Goal: Transaction & Acquisition: Purchase product/service

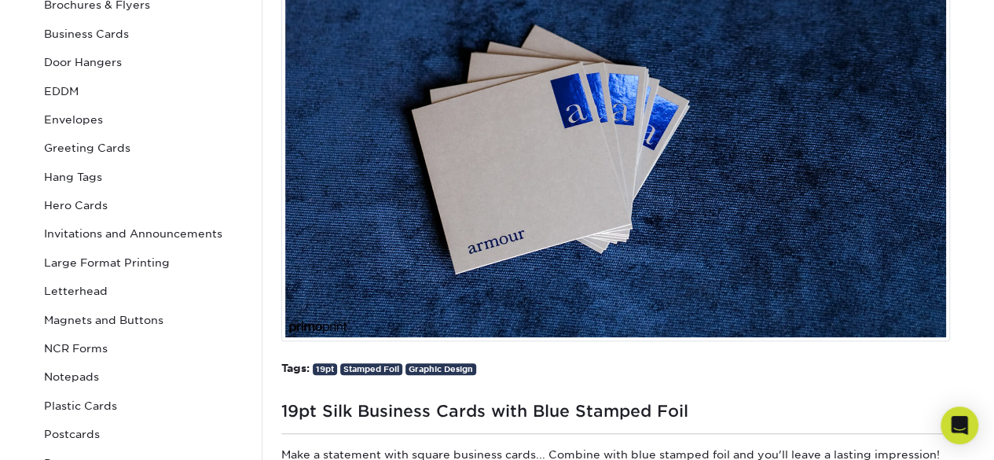
scroll to position [443, 0]
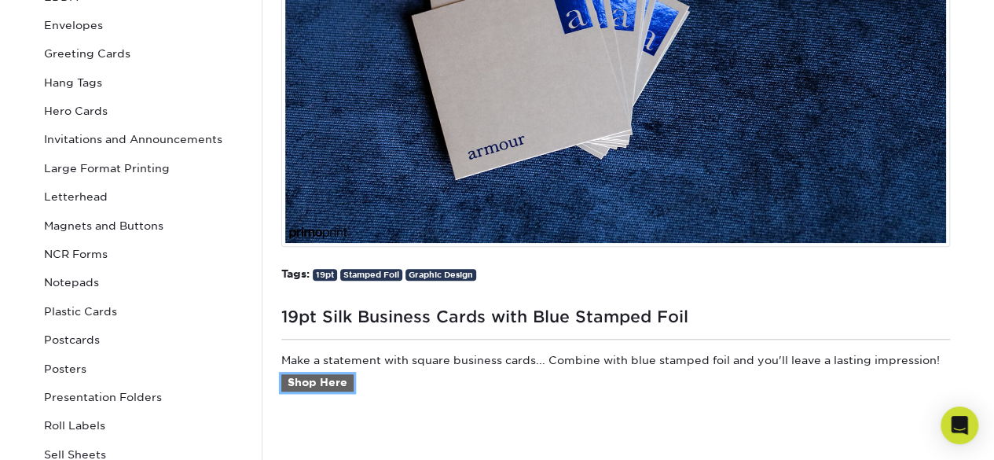
click at [321, 382] on link "Shop Here" at bounding box center [317, 382] width 72 height 17
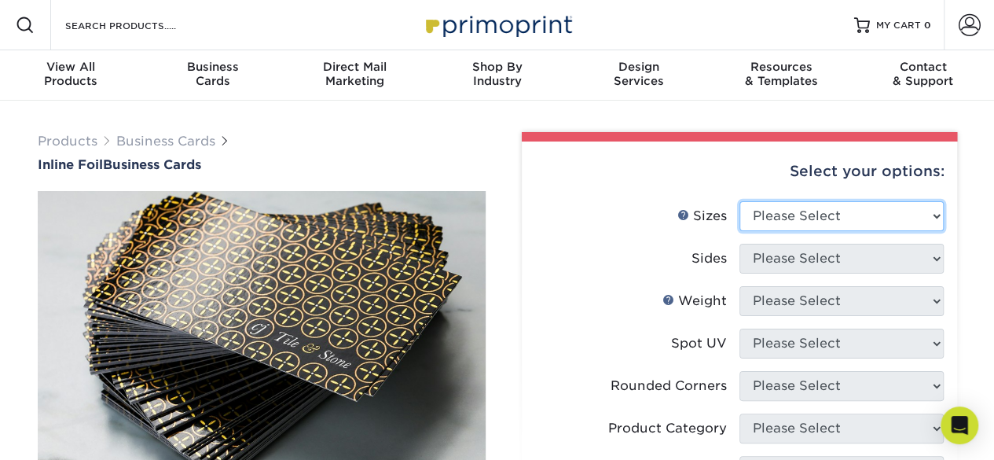
click at [857, 218] on select "Please Select 1.5" x 3.5" - Mini 1.75" x 3.5" - Mini 2" x 2" - Square 2" x 3" -…" at bounding box center [842, 216] width 204 height 30
select select "2.00x3.50"
click at [740, 201] on select "Please Select 1.5" x 3.5" - Mini 1.75" x 3.5" - Mini 2" x 2" - Square 2" x 3" -…" at bounding box center [842, 216] width 204 height 30
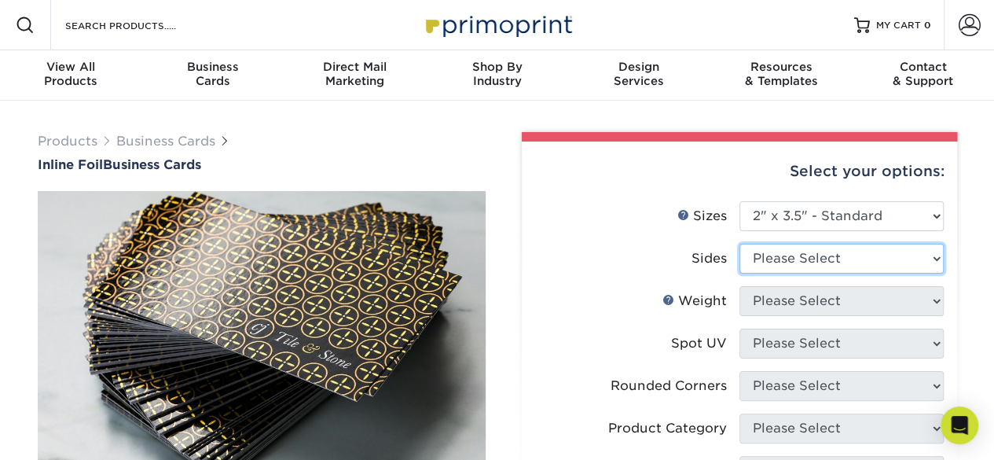
click at [840, 257] on select "Please Select Print Both Sides - Foil Back Only Print Both Sides - Foil Both Si…" at bounding box center [842, 259] width 204 height 30
select select "e9e9dfb3-fba1-4d60-972c-fd9ca5904d33"
click at [740, 244] on select "Please Select Print Both Sides - Foil Back Only Print Both Sides - Foil Both Si…" at bounding box center [842, 259] width 204 height 30
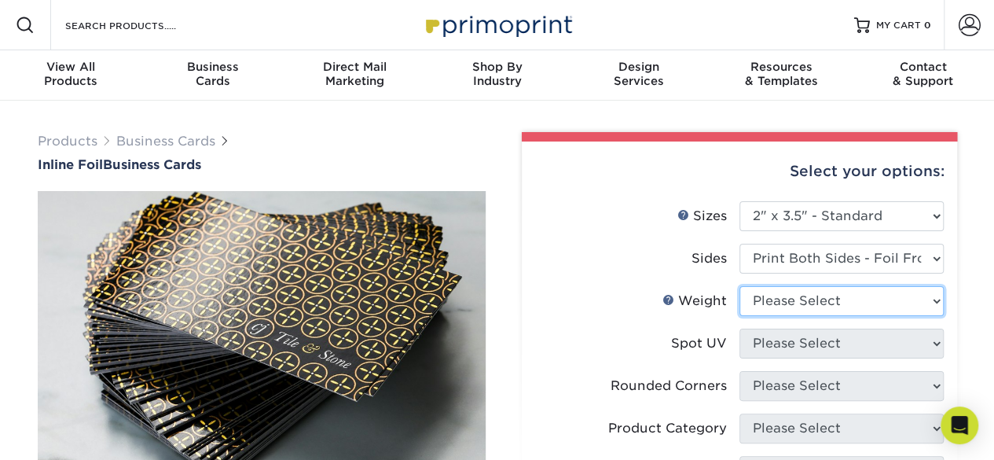
click at [837, 293] on select "Please Select 16PT" at bounding box center [842, 301] width 204 height 30
select select "16PT"
click at [740, 286] on select "Please Select 16PT" at bounding box center [842, 301] width 204 height 30
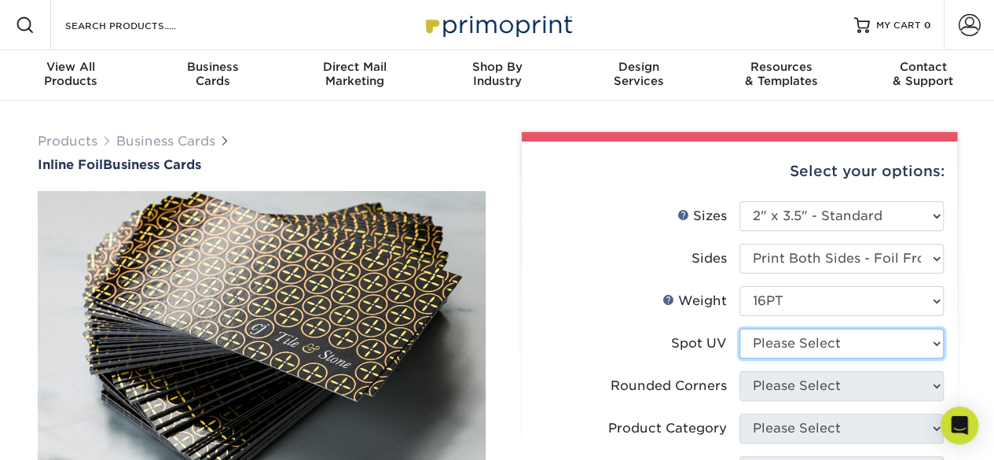
click at [878, 345] on select "Please Select No Spot UV Front and Back (Both Sides) Front Only Back Only" at bounding box center [842, 344] width 204 height 30
click at [536, 280] on li "Sides Please Select Print Both Sides - Foil Back Only Print Both Sides - Foil B…" at bounding box center [739, 265] width 409 height 42
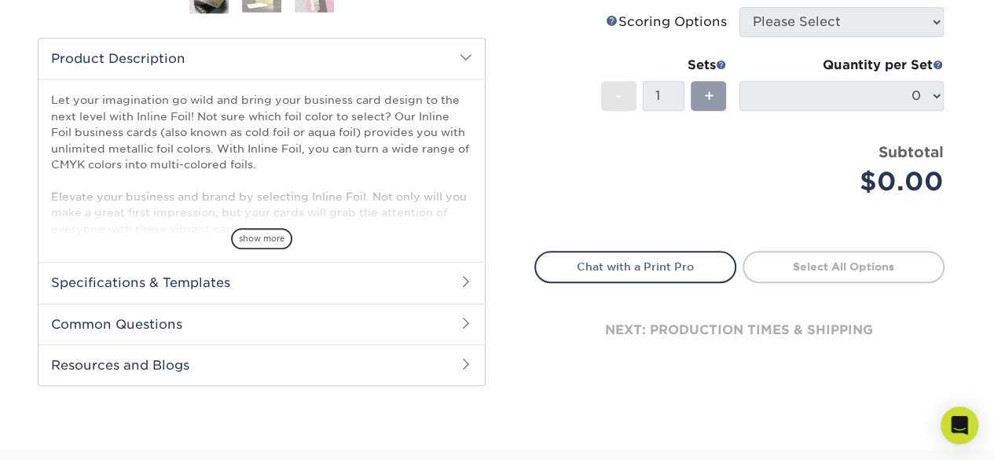
scroll to position [497, 0]
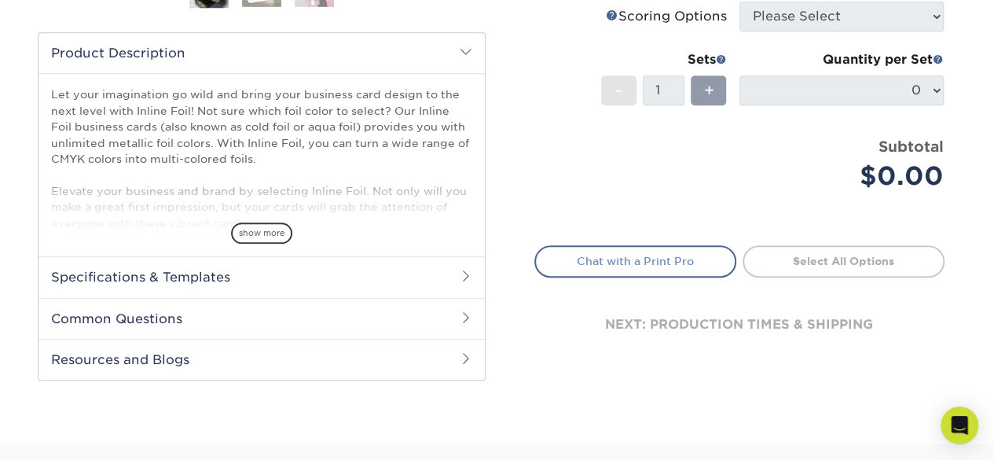
click at [637, 264] on link "Chat with a Print Pro" at bounding box center [636, 260] width 202 height 31
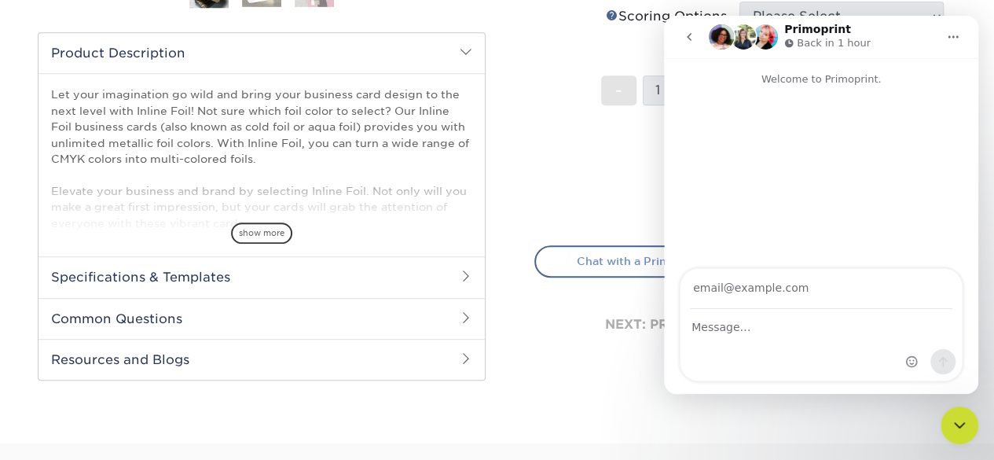
scroll to position [0, 0]
type input "mintiautocare@gmail.com"
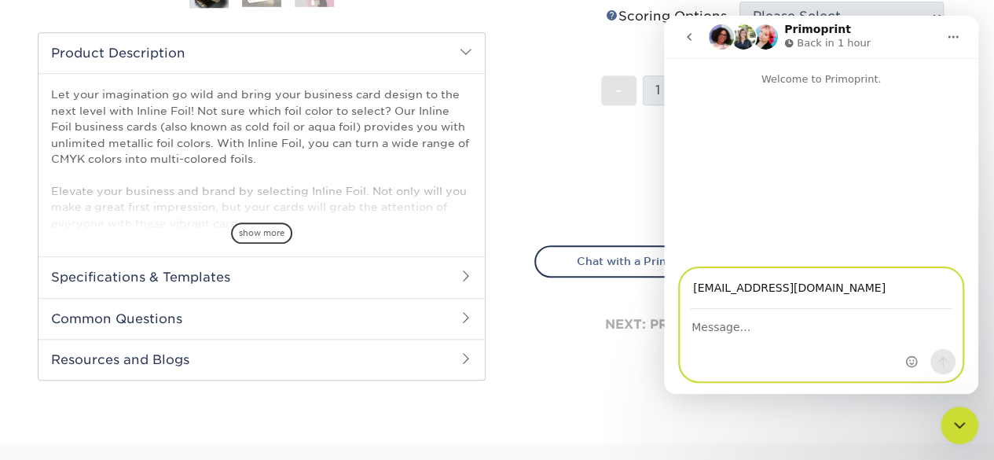
click at [718, 331] on textarea "Message…" at bounding box center [821, 323] width 281 height 27
type textarea "Hey How are you? I was"
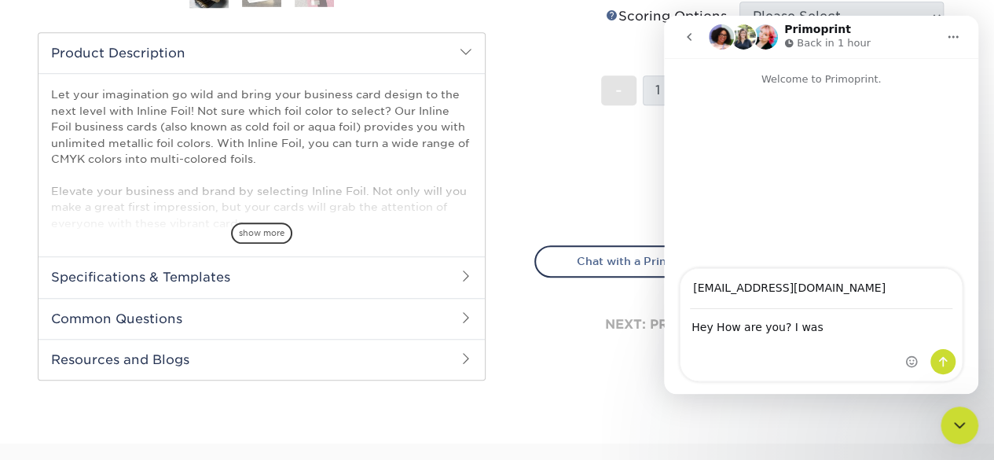
click at [550, 196] on li "Price per set $0.00 Subtotal $0.00" at bounding box center [739, 175] width 385 height 79
click at [539, 193] on div "Price per set $0.00" at bounding box center [637, 166] width 204 height 60
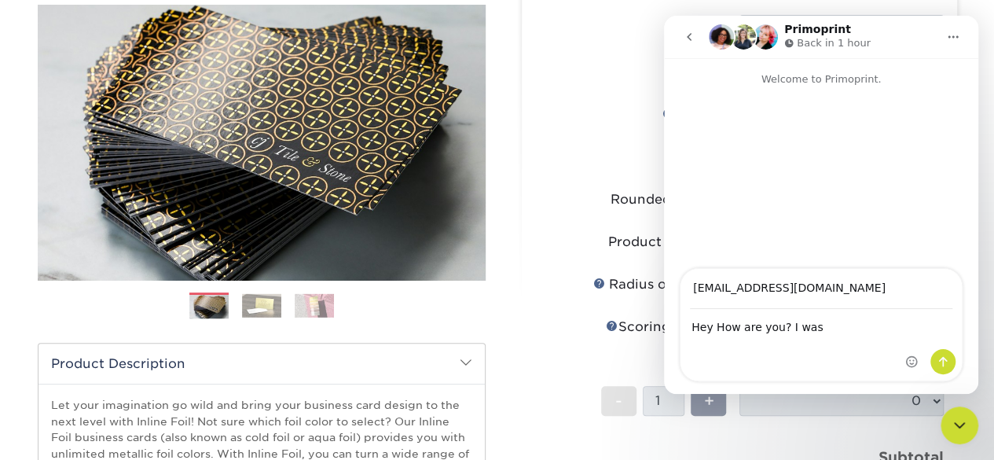
scroll to position [186, 0]
click at [687, 29] on button "go back" at bounding box center [689, 37] width 30 height 30
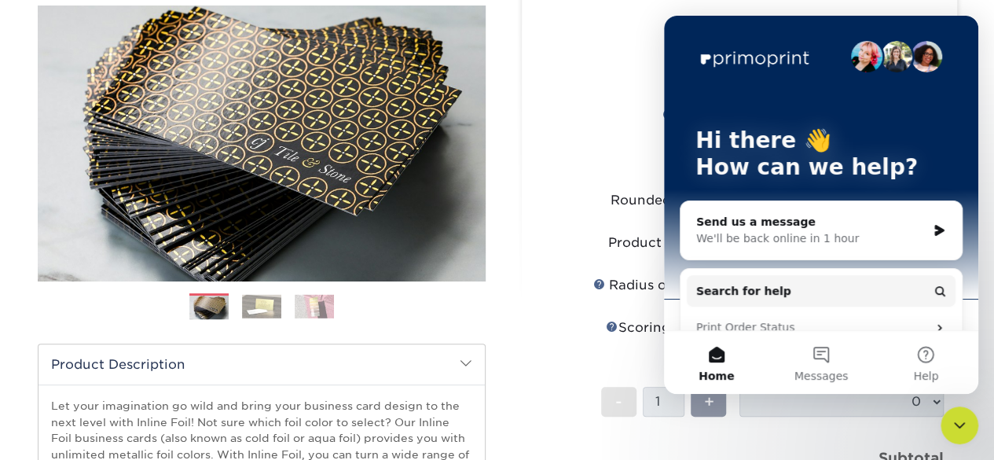
click at [517, 101] on div "Select your options: Sizes Help Sizes 2" x 4" No" at bounding box center [733, 321] width 448 height 749
click at [555, 116] on label "Weight Help Weight" at bounding box center [637, 116] width 204 height 30
click at [275, 156] on img at bounding box center [262, 143] width 448 height 448
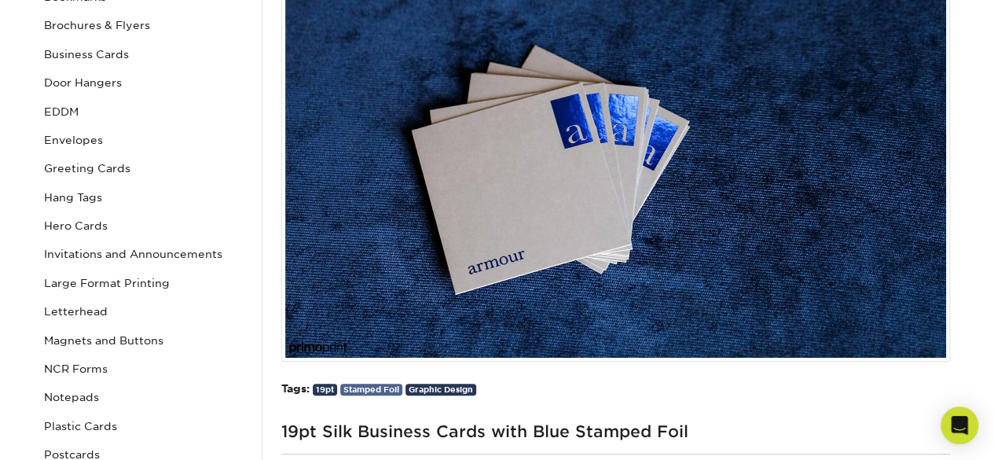
scroll to position [433, 0]
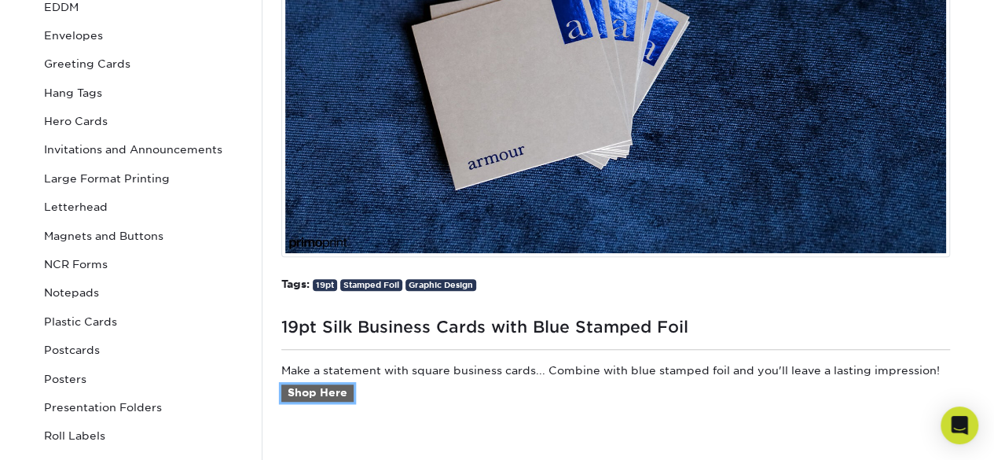
click at [294, 386] on link "Shop Here" at bounding box center [317, 392] width 72 height 17
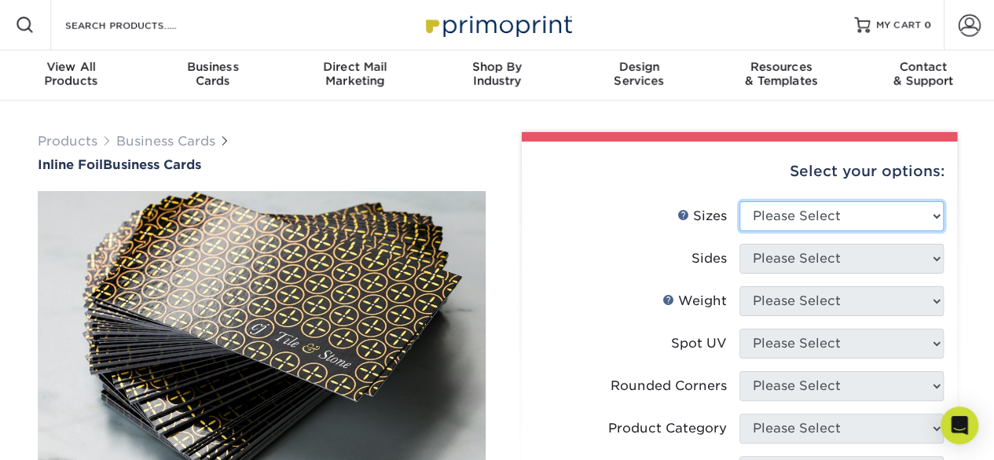
click at [883, 228] on select "Please Select 1.5" x 3.5" - Mini 1.75" x 3.5" - Mini 2" x 2" - Square 2" x 3" -…" at bounding box center [842, 216] width 204 height 30
select select "2.00x3.50"
click at [740, 201] on select "Please Select 1.5" x 3.5" - Mini 1.75" x 3.5" - Mini 2" x 2" - Square 2" x 3" -…" at bounding box center [842, 216] width 204 height 30
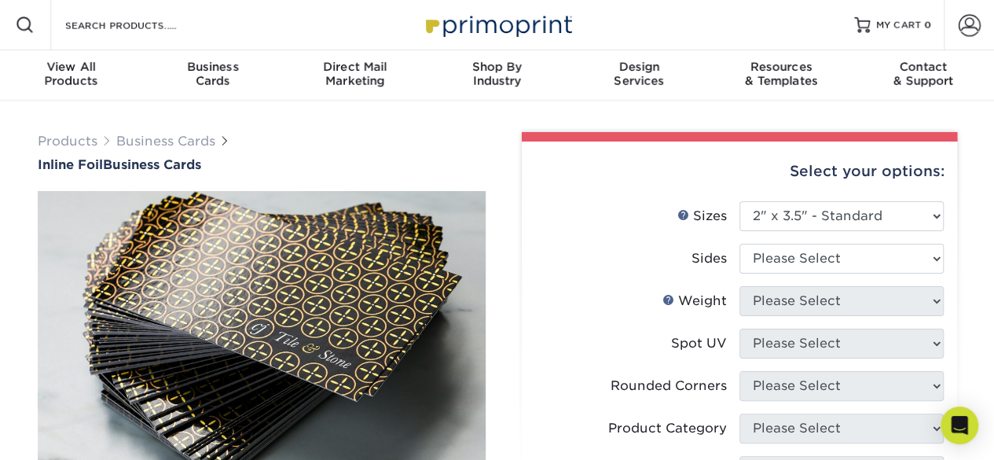
drag, startPoint x: 799, startPoint y: 274, endPoint x: 793, endPoint y: 266, distance: 10.2
click at [799, 274] on li "Sides Please Select Print Both Sides - Foil Back Only Print Both Sides - Foil B…" at bounding box center [739, 265] width 409 height 42
click at [792, 263] on select "Please Select Print Both Sides - Foil Back Only Print Both Sides - Foil Both Si…" at bounding box center [842, 259] width 204 height 30
select select "34527644-b4fd-4ffb-9092-1318eefcd9d9"
click at [740, 244] on select "Please Select Print Both Sides - Foil Back Only Print Both Sides - Foil Both Si…" at bounding box center [842, 259] width 204 height 30
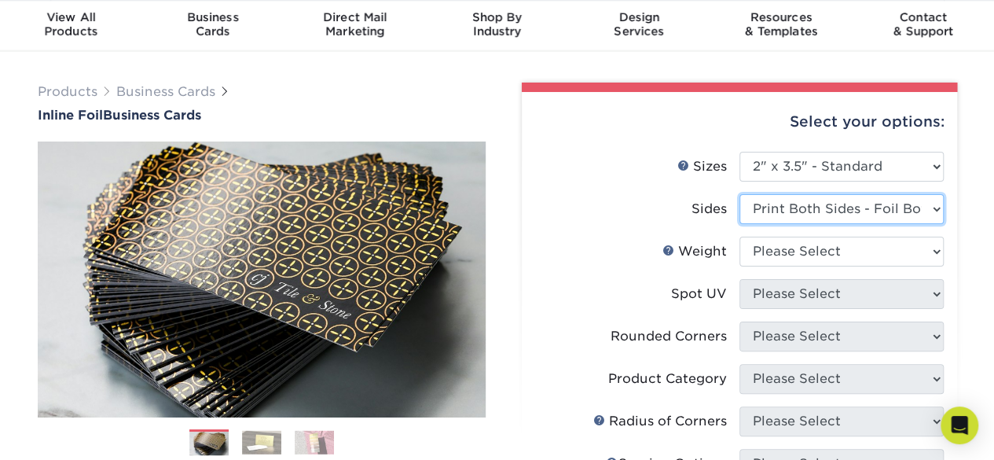
scroll to position [49, 0]
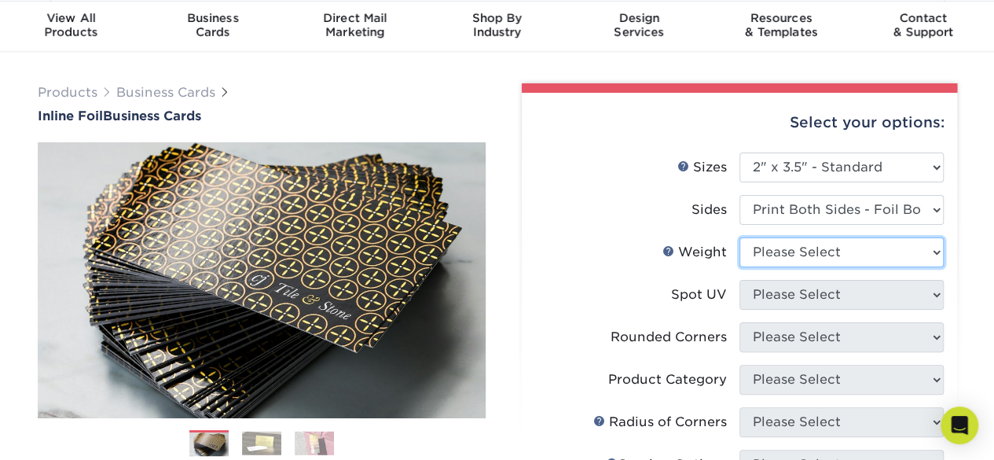
click at [818, 255] on select "Please Select 16PT" at bounding box center [842, 252] width 204 height 30
select select "16PT"
click at [740, 237] on select "Please Select 16PT" at bounding box center [842, 252] width 204 height 30
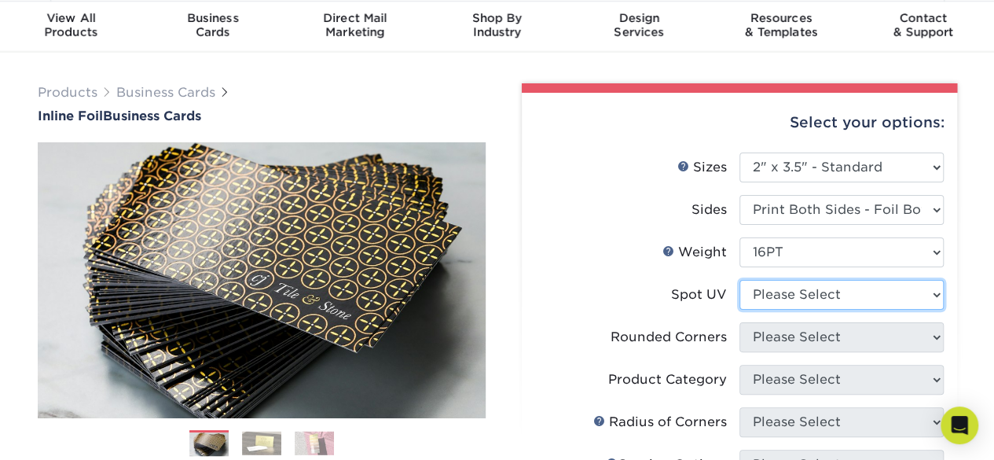
click at [816, 299] on select "Please Select No Spot UV Front and Back (Both Sides) Front Only Back Only" at bounding box center [842, 295] width 204 height 30
select select "3"
click at [740, 280] on select "Please Select No Spot UV Front and Back (Both Sides) Front Only Back Only" at bounding box center [842, 295] width 204 height 30
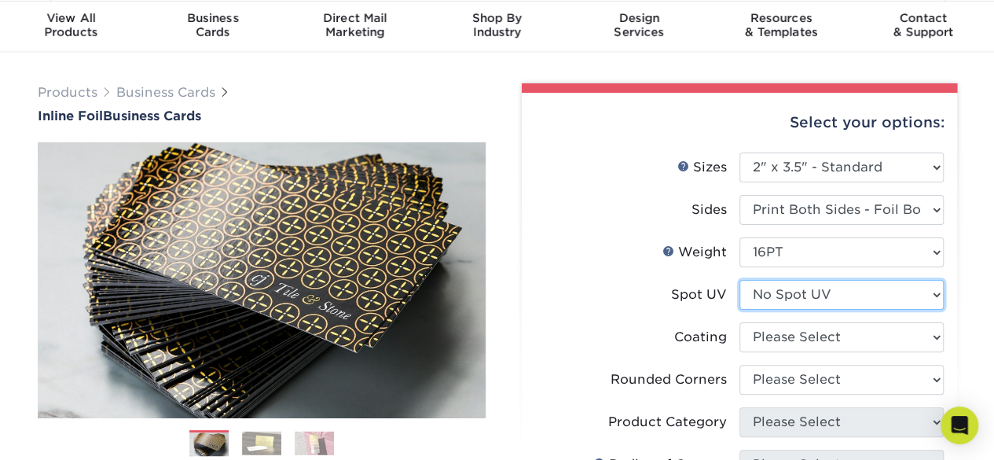
click at [819, 282] on select "Please Select No Spot UV Front and Back (Both Sides) Front Only Back Only" at bounding box center [842, 295] width 204 height 30
click at [564, 284] on label "Spot UV" at bounding box center [637, 295] width 204 height 30
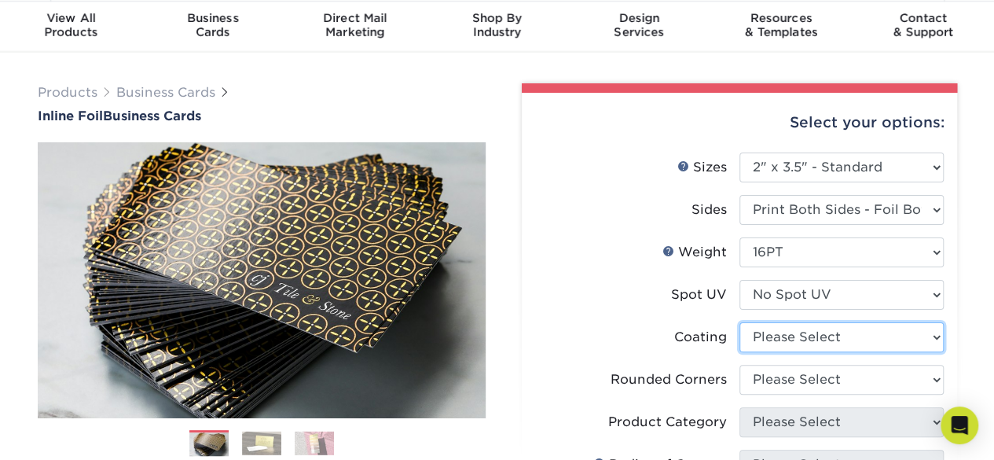
click at [807, 334] on select at bounding box center [842, 337] width 204 height 30
select select "3e7618de-abca-4bda-9f97-8b9129e913d8"
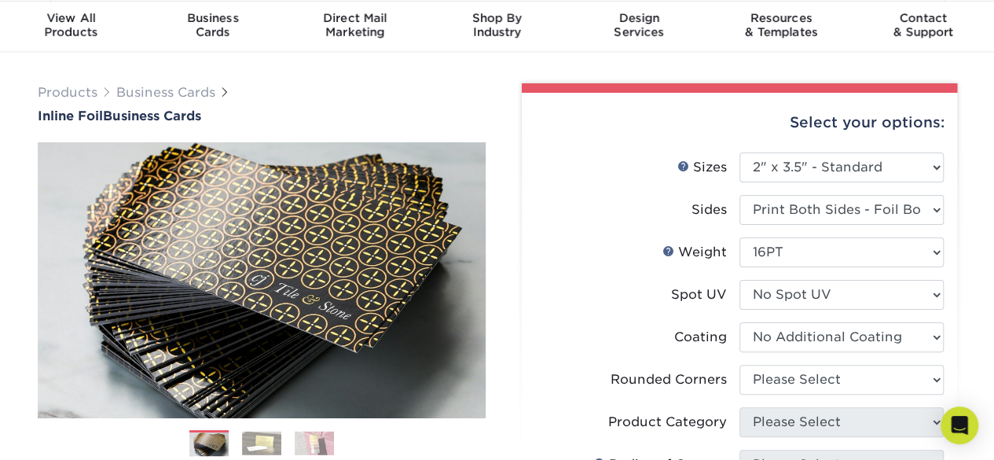
click at [740, 322] on select at bounding box center [842, 337] width 204 height 30
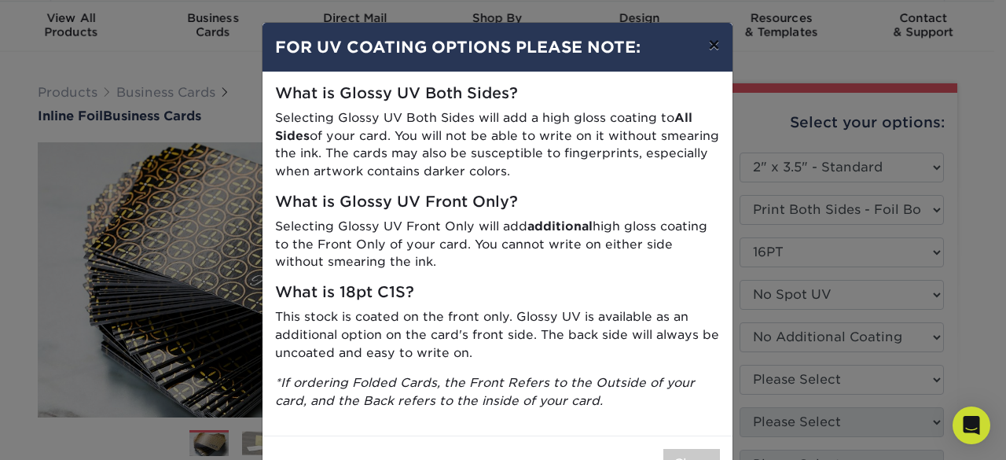
click at [704, 46] on button "×" at bounding box center [714, 45] width 36 height 44
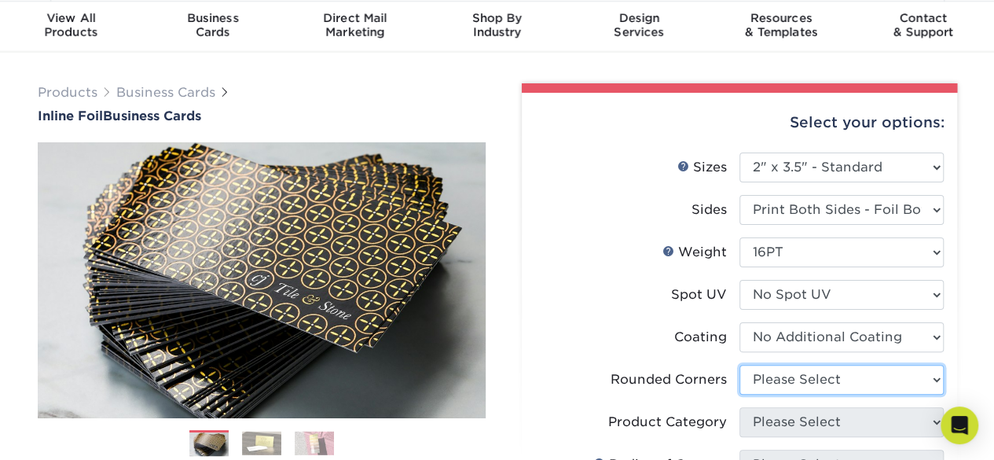
click at [819, 388] on select "Please Select Yes - Round 2 Corners Yes - Round 4 Corners No" at bounding box center [842, 380] width 204 height 30
select select "0"
click at [740, 365] on select "Please Select Yes - Round 2 Corners Yes - Round 4 Corners No" at bounding box center [842, 380] width 204 height 30
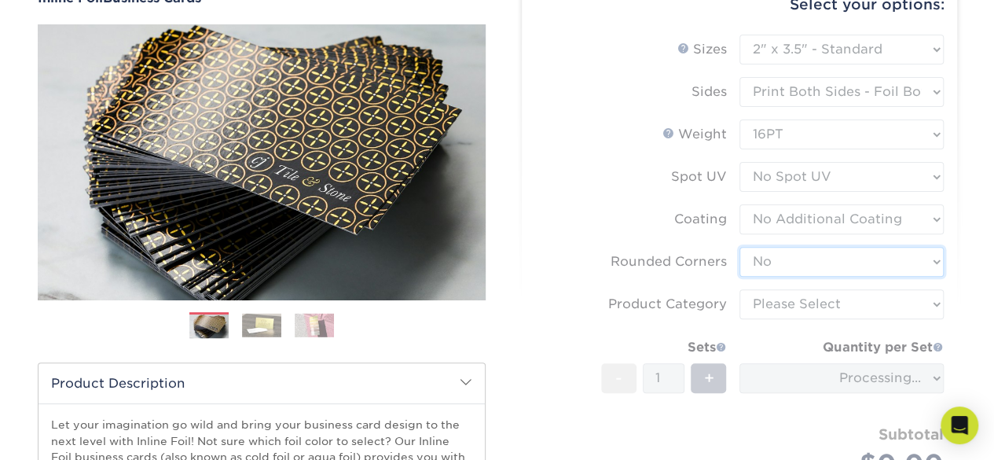
scroll to position [167, 0]
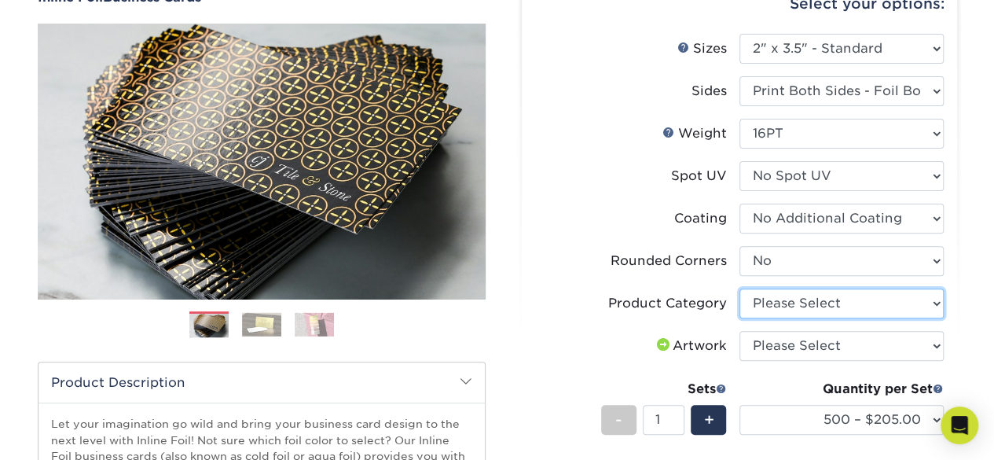
click at [840, 302] on select "Please Select Business Cards" at bounding box center [842, 303] width 204 height 30
select select "3b5148f1-0588-4f88-a218-97bcfdce65c1"
click at [740, 288] on select "Please Select Business Cards" at bounding box center [842, 303] width 204 height 30
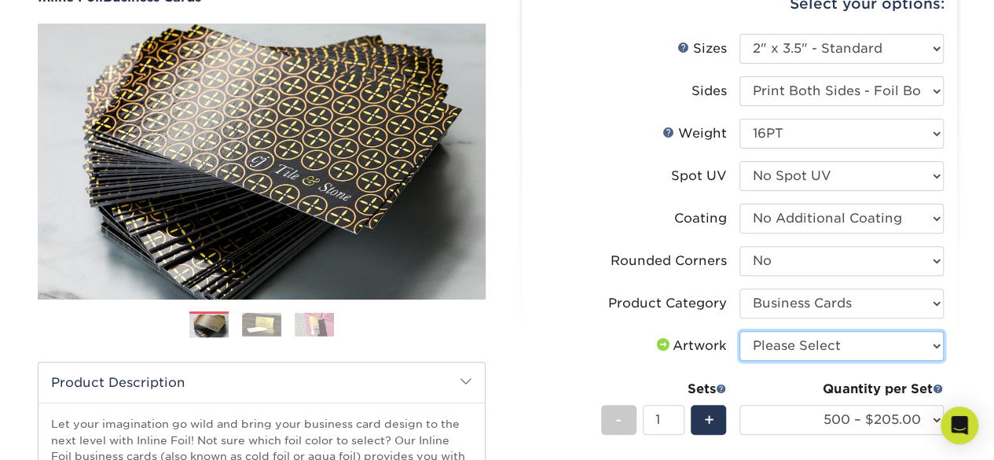
click at [825, 345] on select "Please Select I will upload files I need a design - $100" at bounding box center [842, 346] width 204 height 30
select select "upload"
click at [740, 331] on select "Please Select I will upload files I need a design - $100" at bounding box center [842, 346] width 204 height 30
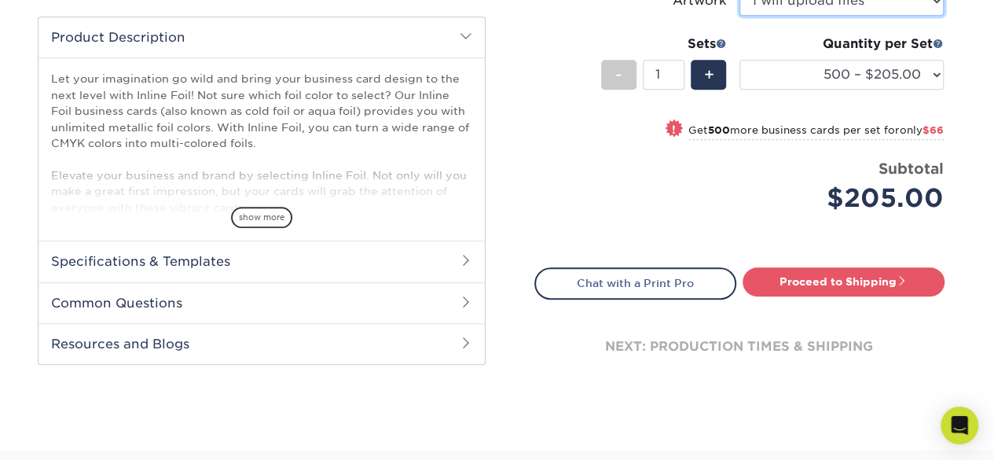
scroll to position [514, 0]
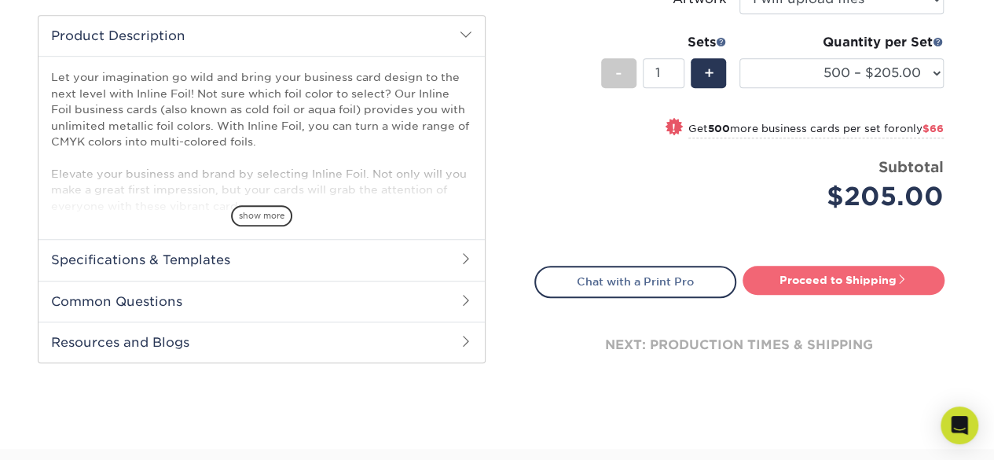
click at [857, 285] on link "Proceed to Shipping" at bounding box center [844, 280] width 202 height 28
type input "Set 1"
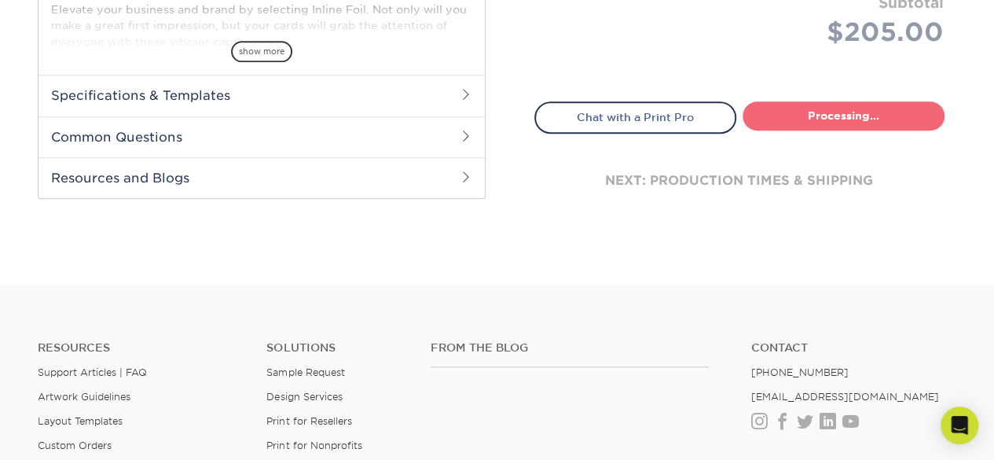
select select "468c7363-c245-42b7-918f-84c577e78dca"
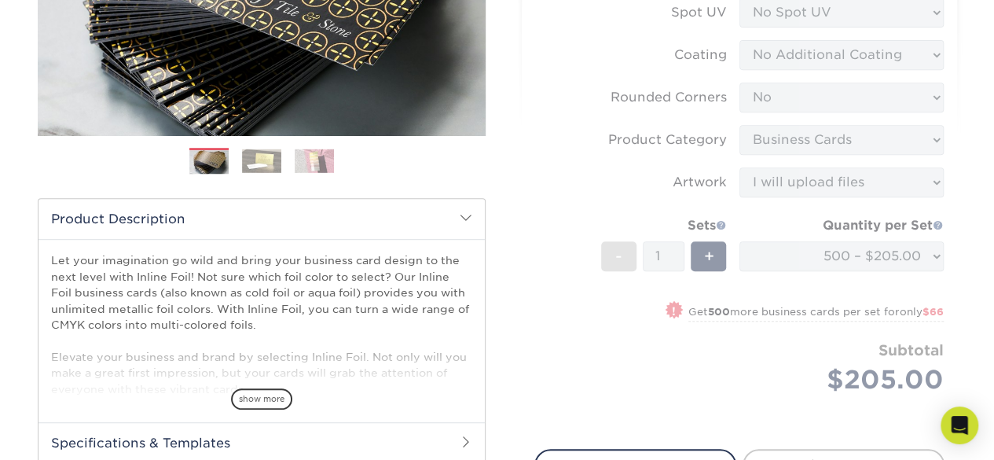
scroll to position [458, 0]
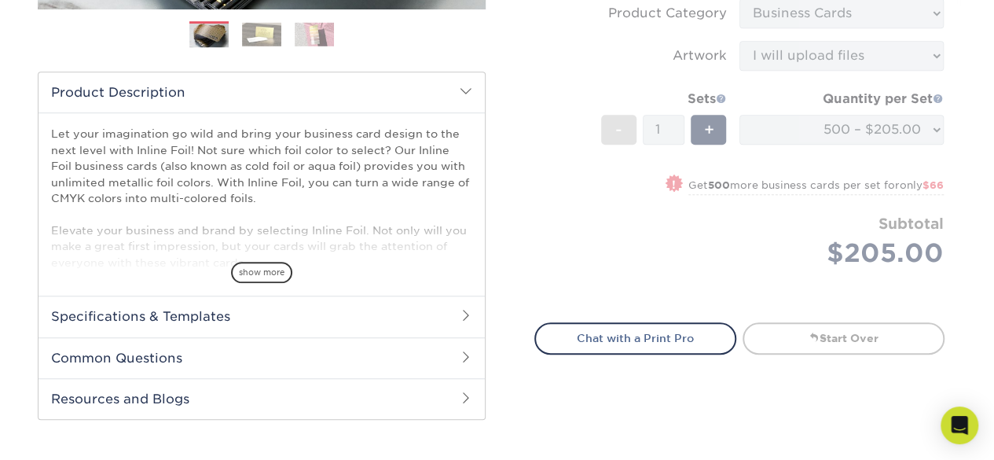
click at [145, 314] on h2 "Specifications & Templates" at bounding box center [262, 316] width 446 height 41
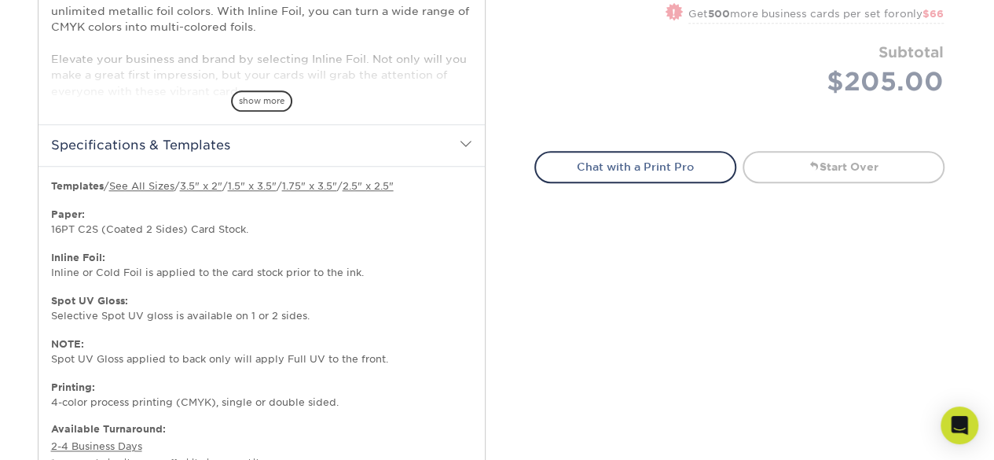
scroll to position [869, 0]
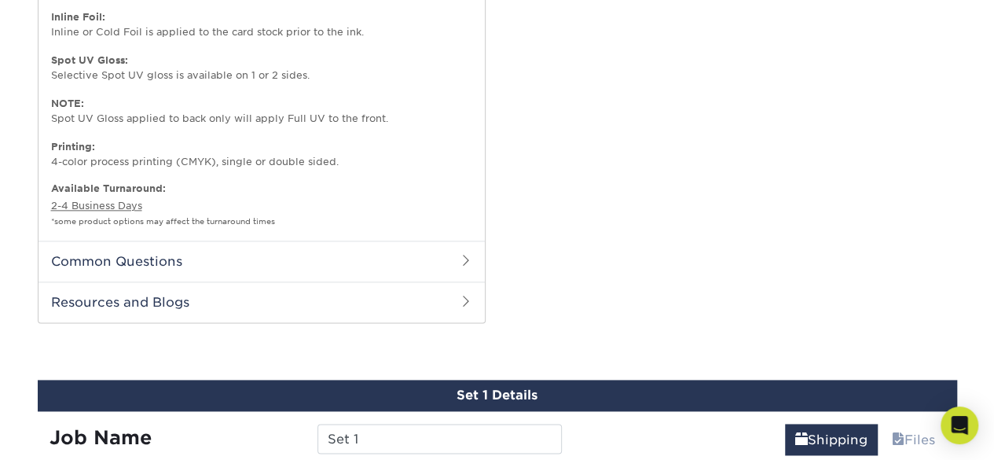
click at [148, 253] on h2 "Common Questions" at bounding box center [262, 261] width 446 height 41
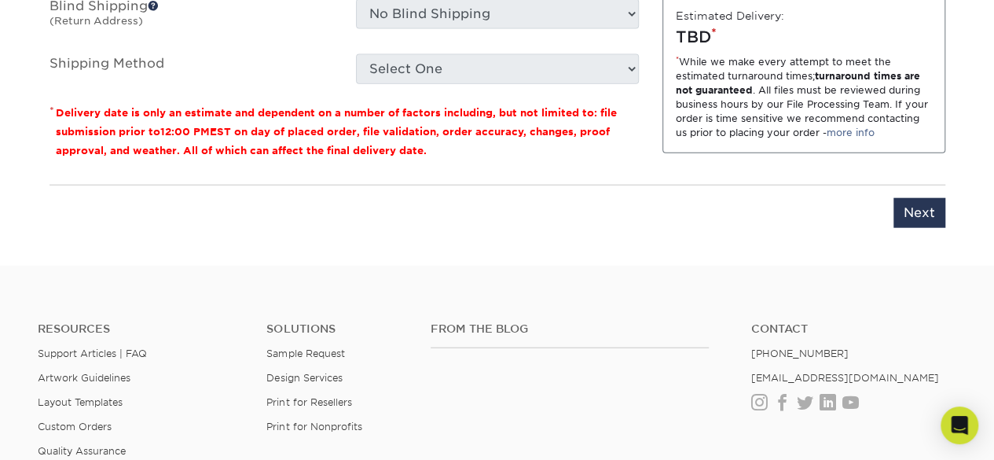
scroll to position [1472, 0]
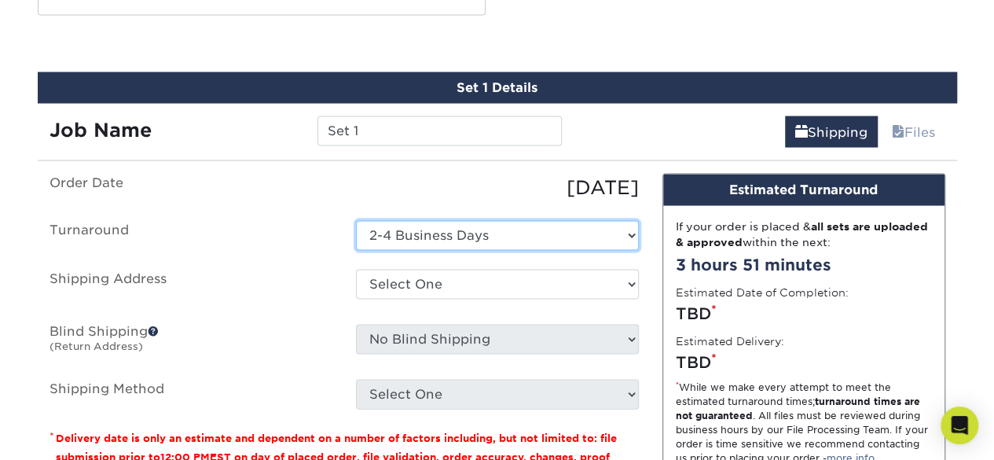
click at [446, 228] on select "Select One 2-4 Business Days" at bounding box center [497, 235] width 283 height 30
click at [356, 220] on select "Select One 2-4 Business Days" at bounding box center [497, 235] width 283 height 30
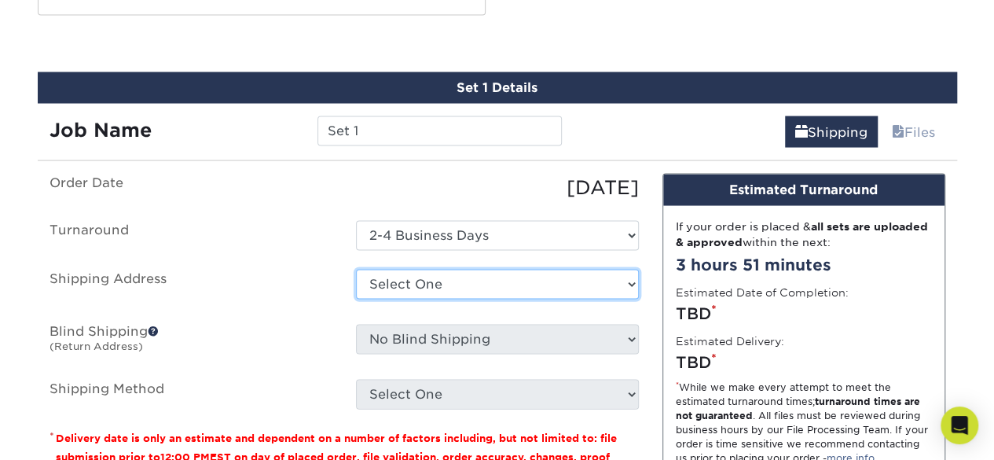
click at [438, 273] on select "Select One + Add New Address - Login" at bounding box center [497, 284] width 283 height 30
click at [285, 310] on ul "Order Date [DATE] [GEOGRAPHIC_DATA] Select One 2-4 Business Days Shipping Addre…" at bounding box center [345, 291] width 590 height 236
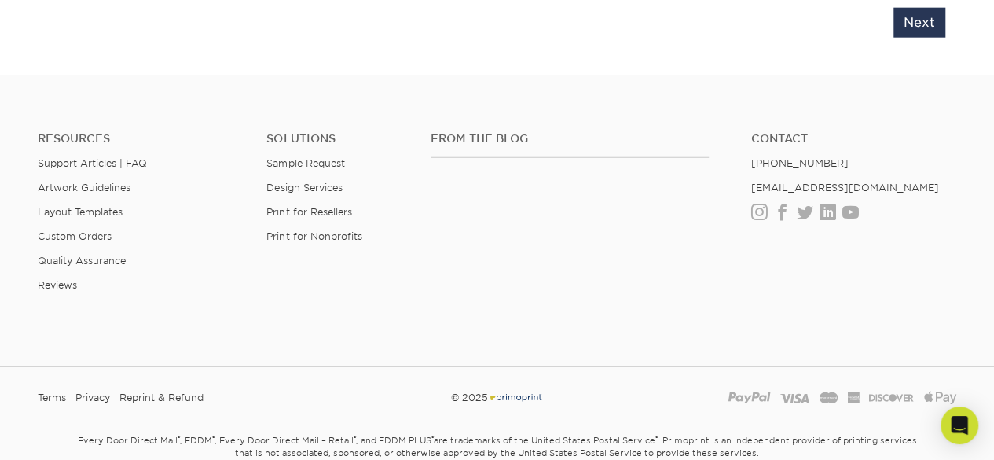
scroll to position [1987, 0]
